Goal: Information Seeking & Learning: Compare options

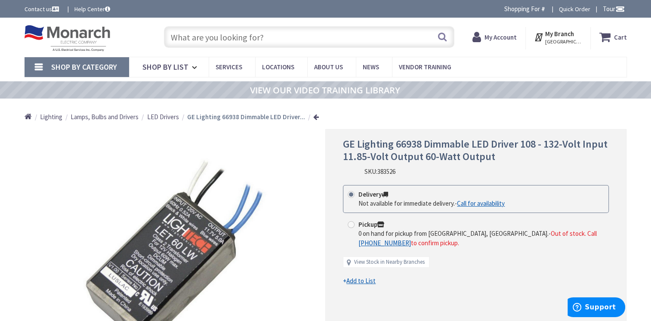
type input "[GEOGRAPHIC_DATA], [GEOGRAPHIC_DATA]"
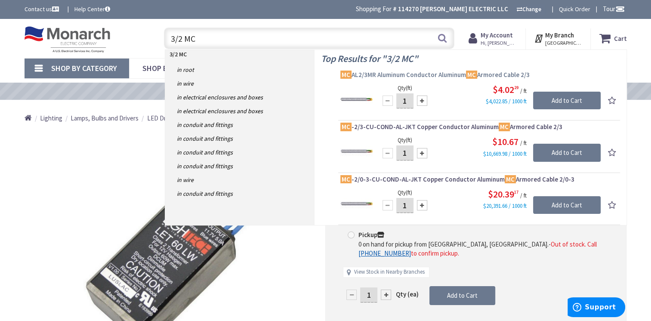
type input "3/2 MC"
click at [405, 74] on span "MC AL2/3MR Aluminum Conductor Aluminum MC Armored Cable 2/3" at bounding box center [480, 75] width 278 height 9
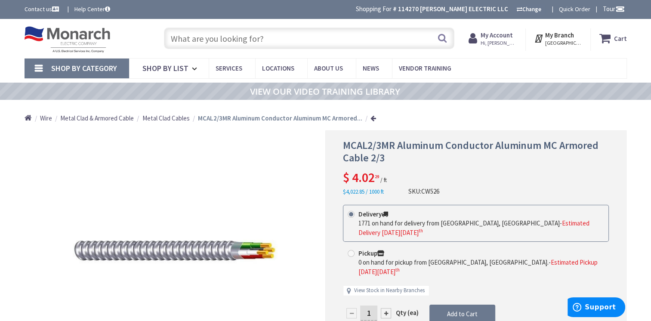
click at [189, 35] on input "text" at bounding box center [309, 39] width 291 height 22
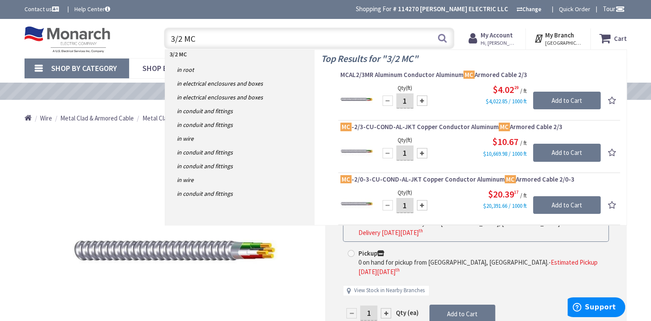
click at [182, 39] on input "3/2 MC" at bounding box center [309, 39] width 291 height 22
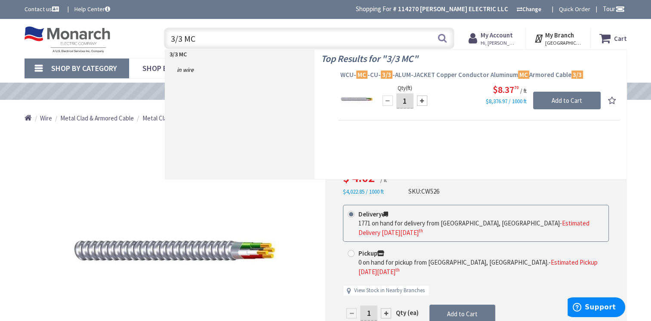
type input "3/3 MC"
click at [461, 76] on span "WCU- MC -CU- 3/3 -ALUM-JACKET Copper Conductor Aluminum MC Armored Cable 3/3" at bounding box center [480, 75] width 278 height 9
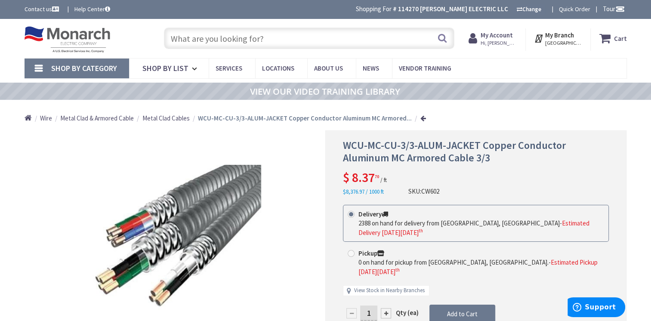
click at [196, 39] on input "text" at bounding box center [309, 39] width 291 height 22
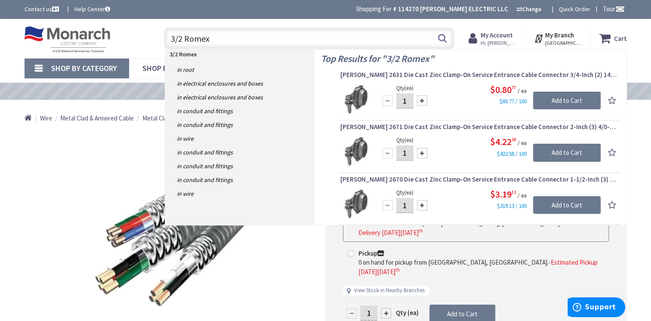
click at [182, 39] on input "3/2 Romex" at bounding box center [309, 39] width 291 height 22
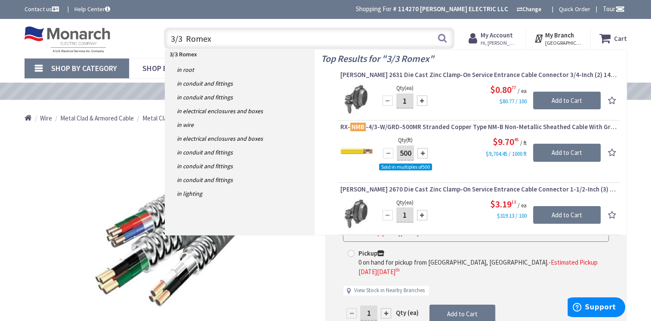
click at [174, 40] on input "3/3 Romex" at bounding box center [309, 39] width 291 height 22
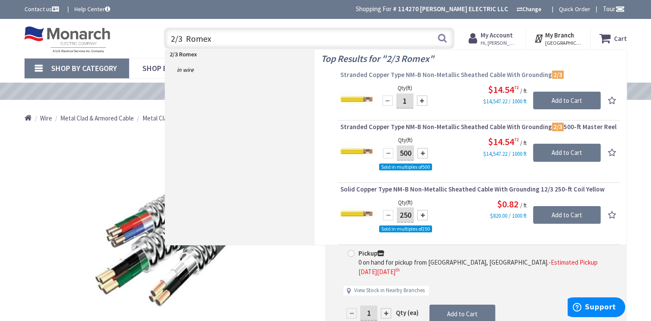
type input "2/3 Romex"
click at [443, 71] on span "Stranded Copper Type NM-B Non-Metallic Sheathed Cable With Grounding 2/3" at bounding box center [480, 75] width 278 height 9
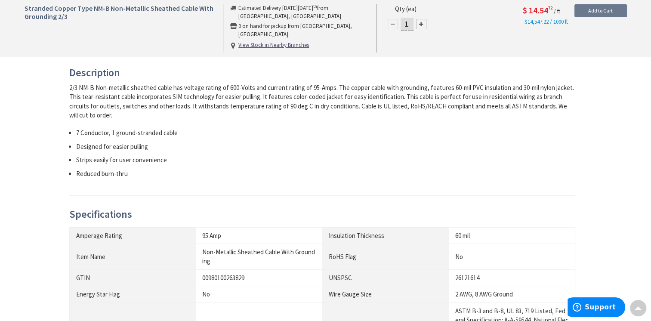
scroll to position [449, 0]
